Goal: Task Accomplishment & Management: Manage account settings

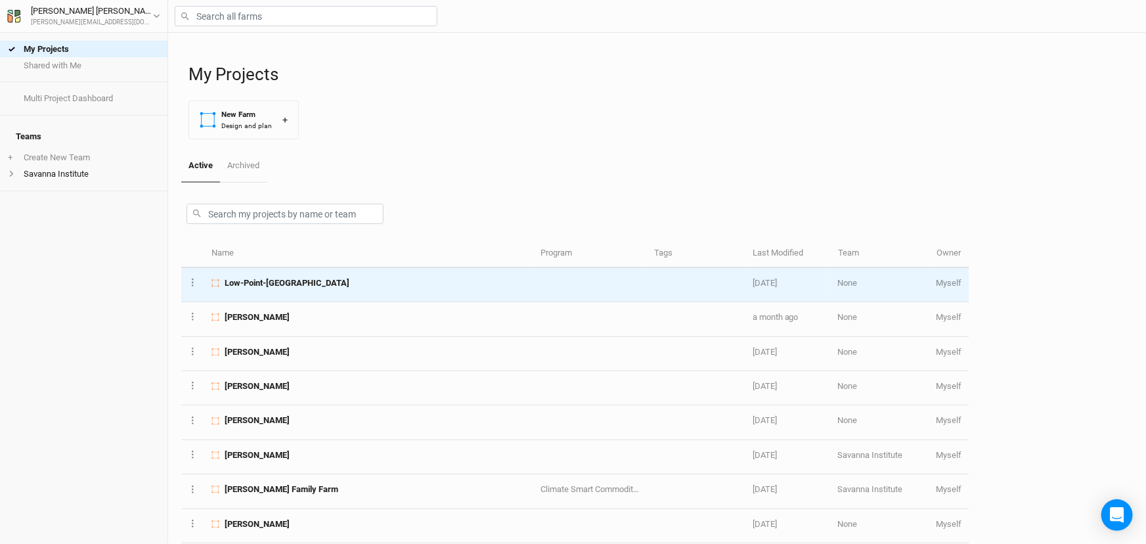
click at [307, 289] on span "Low-Point-[GEOGRAPHIC_DATA]" at bounding box center [287, 283] width 125 height 12
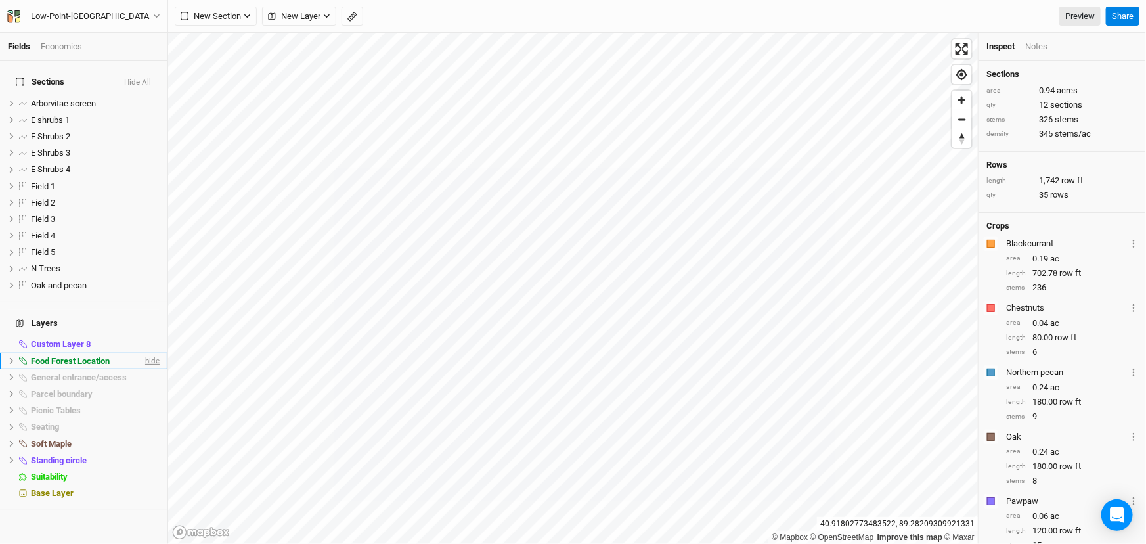
click at [142, 369] on span "hide" at bounding box center [150, 361] width 17 height 16
click at [139, 369] on span "show" at bounding box center [149, 361] width 21 height 16
click at [15, 364] on icon at bounding box center [11, 360] width 7 height 7
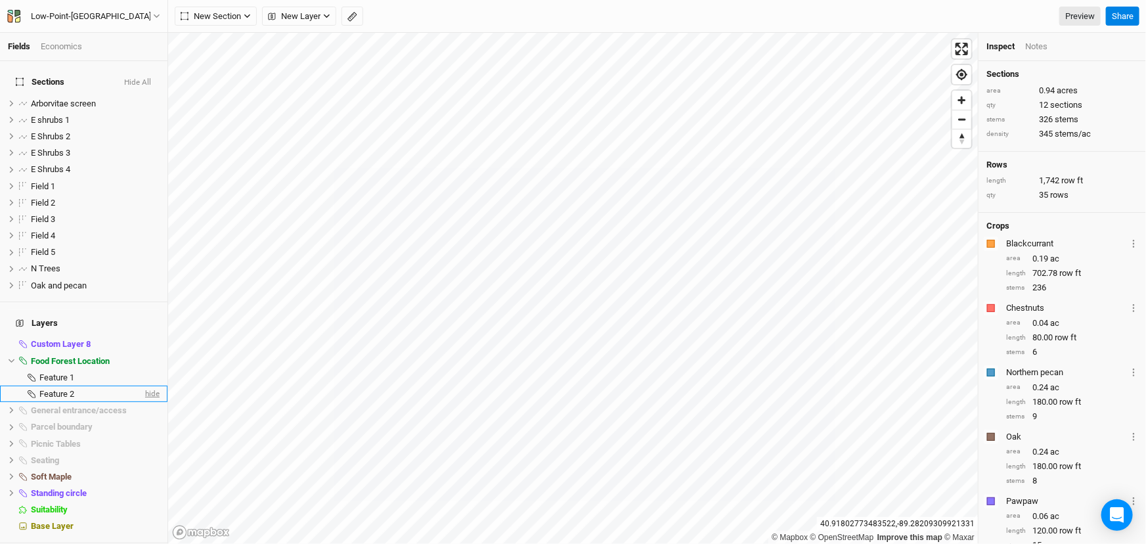
click at [144, 402] on span "hide" at bounding box center [150, 393] width 17 height 16
click at [144, 402] on span "show" at bounding box center [149, 393] width 21 height 16
click at [144, 402] on span "hide" at bounding box center [150, 393] width 17 height 16
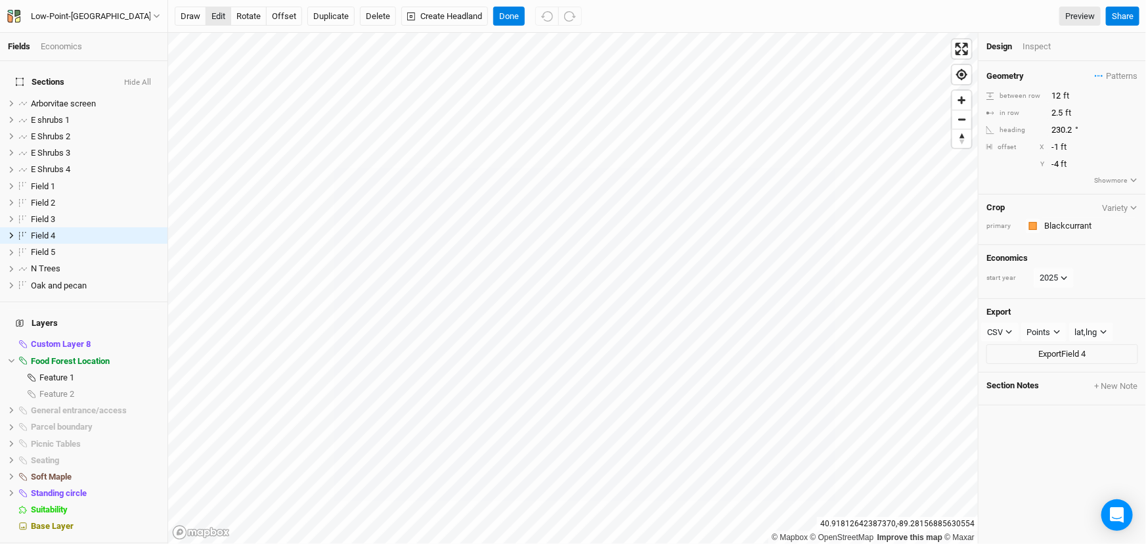
click at [221, 23] on button "edit" at bounding box center [218, 17] width 26 height 20
click at [553, 18] on icon "button" at bounding box center [547, 17] width 12 height 12
click at [525, 13] on button "Done" at bounding box center [509, 17] width 32 height 20
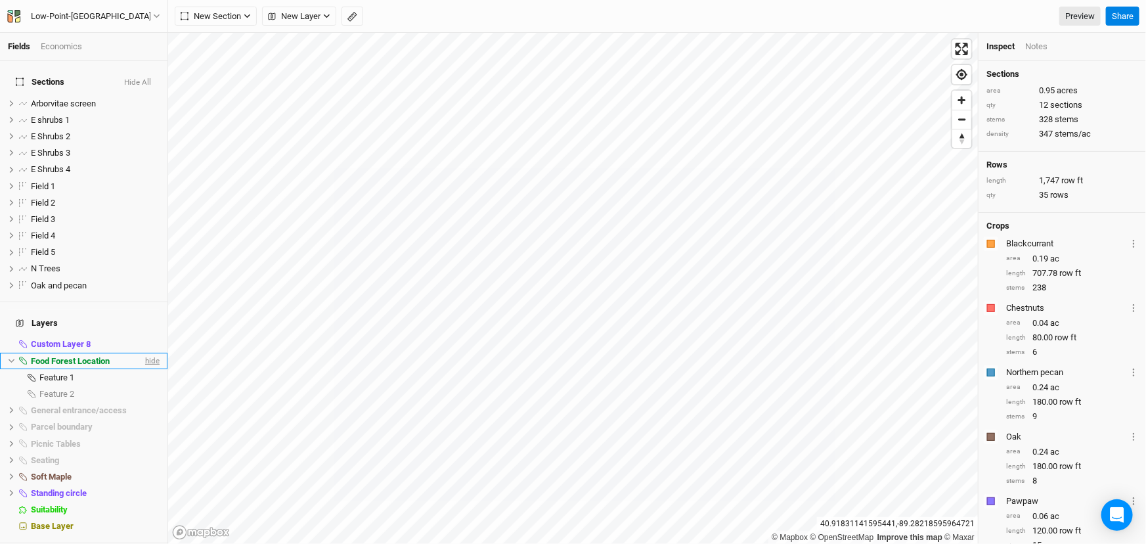
click at [144, 369] on span "hide" at bounding box center [150, 361] width 17 height 16
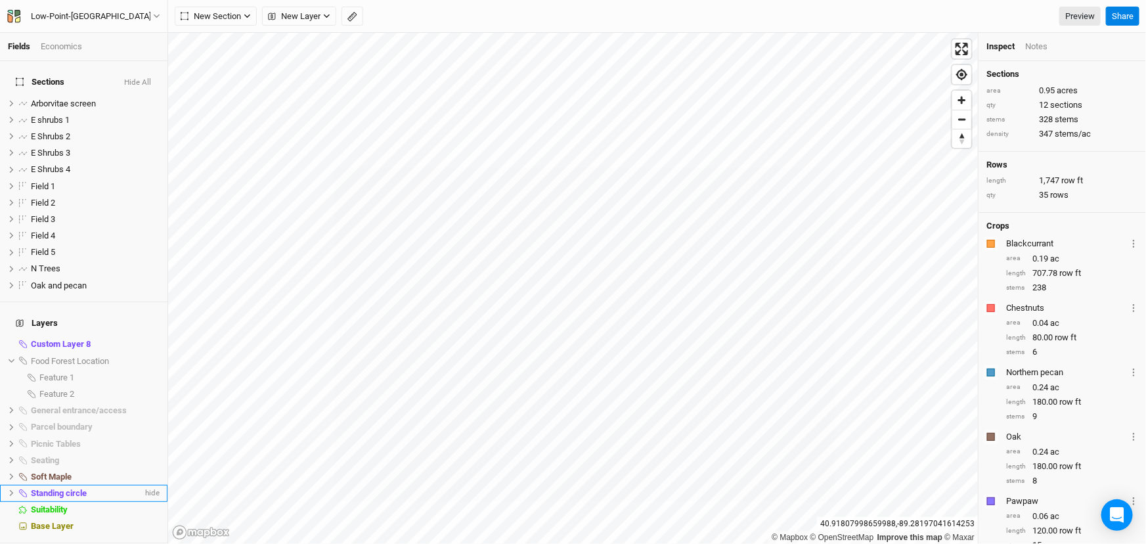
scroll to position [36, 0]
click at [98, 530] on li "Base Layer" at bounding box center [83, 526] width 167 height 16
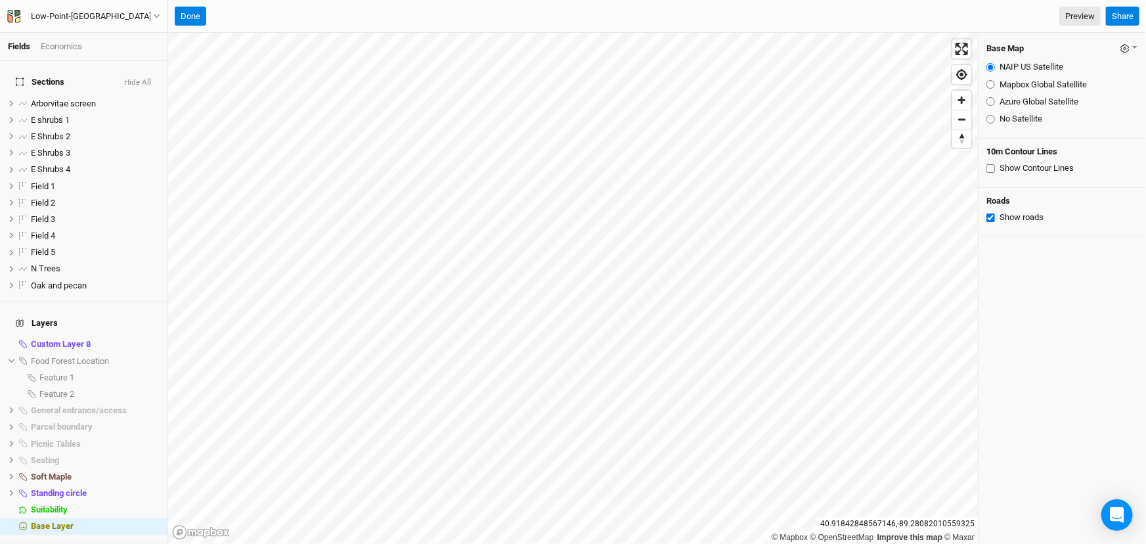
click at [993, 106] on input "Azure Global Satellite" at bounding box center [990, 101] width 9 height 9
radio input "true"
click at [990, 89] on input "Mapbox Global Satellite" at bounding box center [990, 84] width 9 height 9
radio input "true"
click at [991, 108] on div "Azure Global Satellite" at bounding box center [1062, 102] width 152 height 12
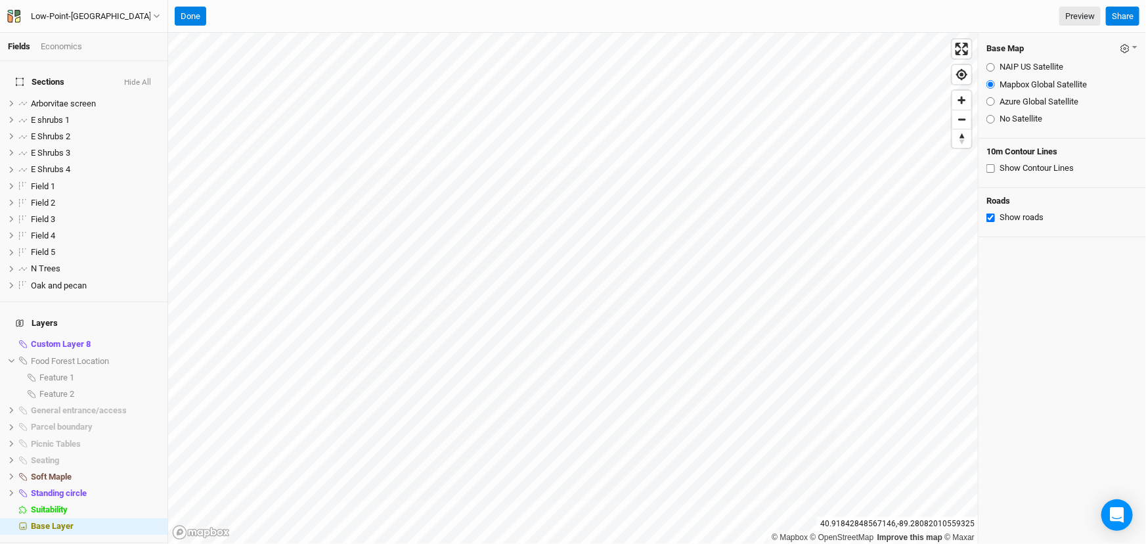
click at [990, 66] on input "NAIP US Satellite" at bounding box center [990, 67] width 9 height 9
radio input "true"
click at [992, 89] on input "Mapbox Global Satellite" at bounding box center [990, 84] width 9 height 9
radio input "true"
click at [992, 72] on input "NAIP US Satellite" at bounding box center [990, 67] width 9 height 9
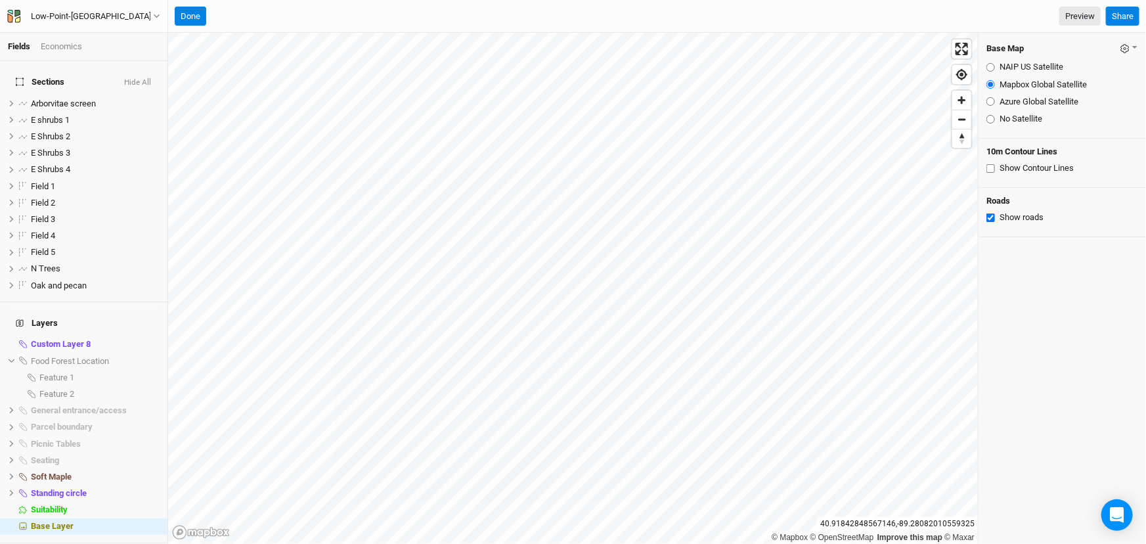
radio input "true"
click at [991, 88] on input "Mapbox Global Satellite" at bounding box center [990, 84] width 9 height 9
radio input "true"
click at [991, 70] on input "NAIP US Satellite" at bounding box center [990, 67] width 9 height 9
radio input "true"
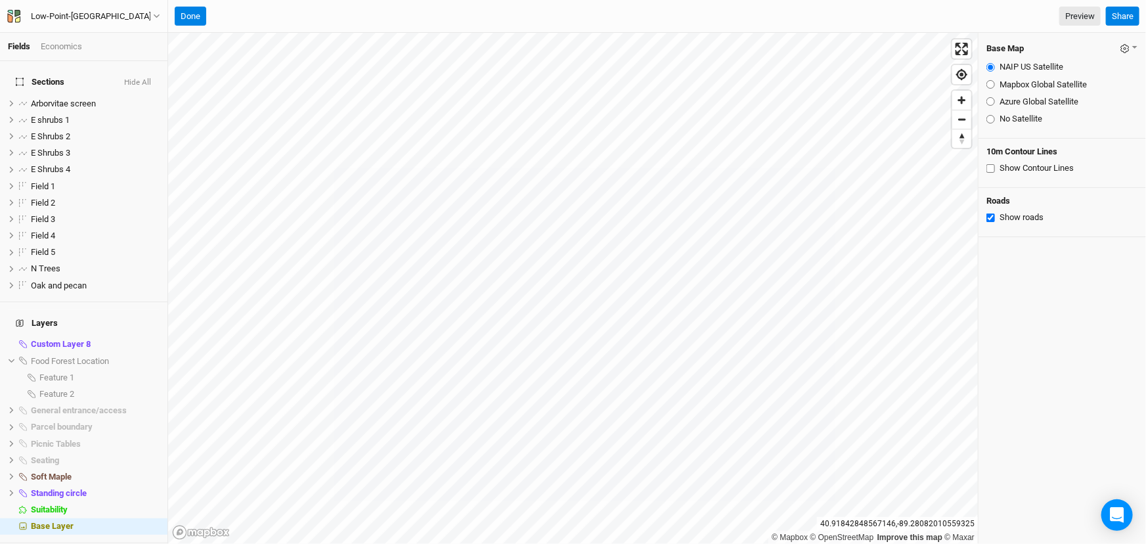
click at [991, 91] on div "Mapbox Global Satellite" at bounding box center [1062, 85] width 152 height 12
click at [994, 89] on input "Mapbox Global Satellite" at bounding box center [990, 84] width 9 height 9
radio input "true"
click at [992, 106] on input "Azure Global Satellite" at bounding box center [990, 101] width 9 height 9
radio input "true"
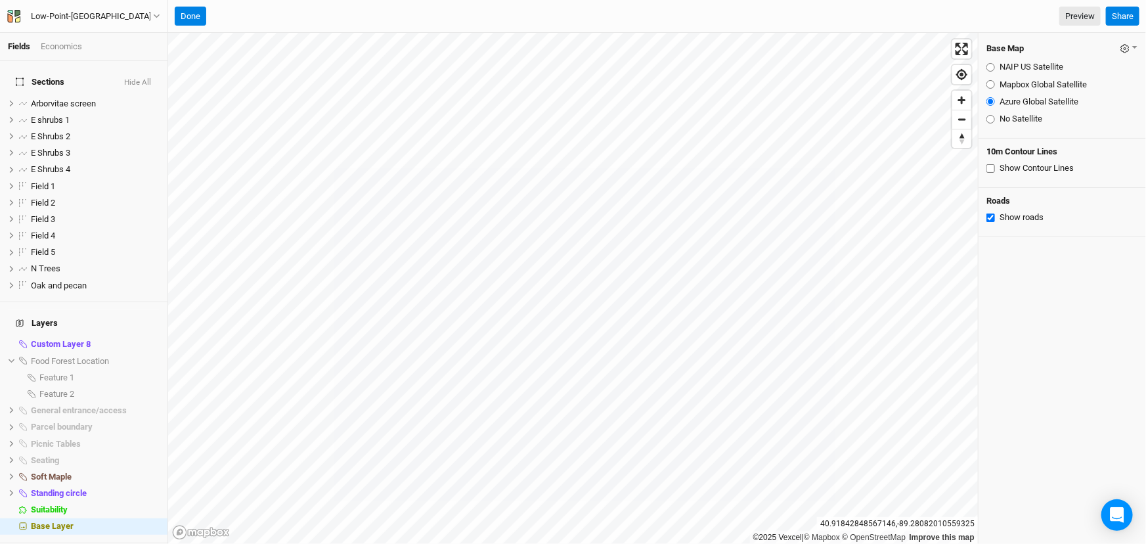
click at [991, 89] on input "Mapbox Global Satellite" at bounding box center [990, 84] width 9 height 9
radio input "true"
click at [991, 108] on div "Azure Global Satellite" at bounding box center [1062, 102] width 152 height 12
click at [991, 106] on input "Azure Global Satellite" at bounding box center [990, 101] width 9 height 9
radio input "true"
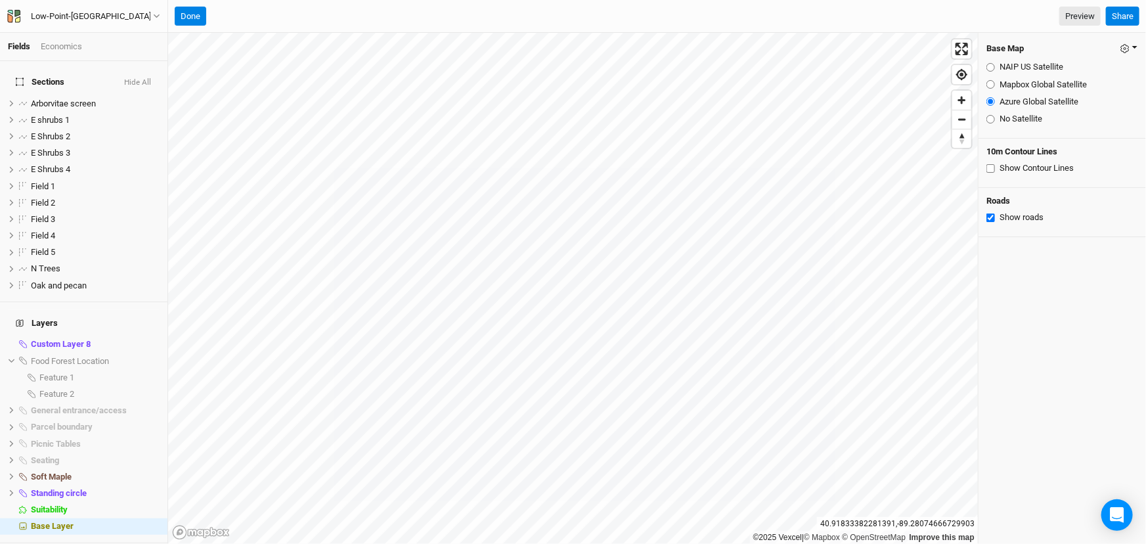
click at [1123, 48] on button "button" at bounding box center [1128, 48] width 18 height 15
click at [1065, 293] on div "Base Map Save as Farm Default Restore Farm Defaults NAIP US Satellite Mapbox Gl…" at bounding box center [1061, 288] width 167 height 511
drag, startPoint x: 1060, startPoint y: 108, endPoint x: 1047, endPoint y: 394, distance: 285.8
click at [1044, 460] on div "Base Map Save as Farm Default Restore Farm Defaults NAIP US Satellite Mapbox Gl…" at bounding box center [1061, 288] width 167 height 511
